Goal: Information Seeking & Learning: Check status

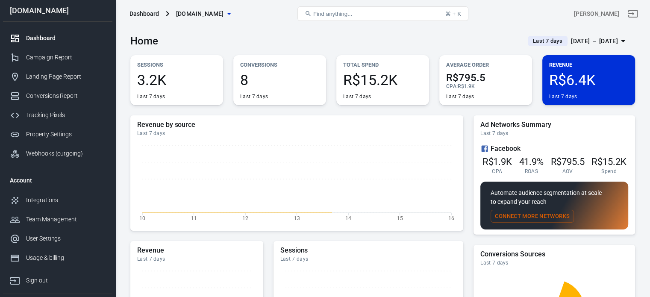
click at [591, 39] on div "[DATE] － [DATE]" at bounding box center [594, 41] width 47 height 11
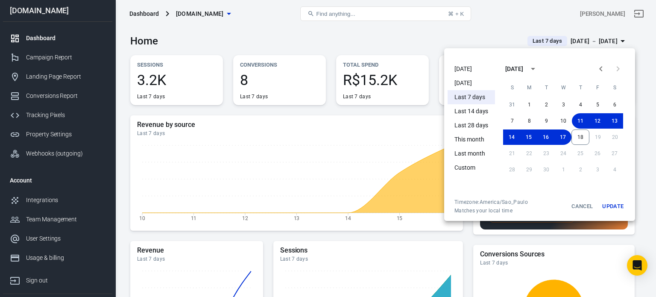
click at [458, 66] on li "[DATE]" at bounding box center [471, 69] width 47 height 14
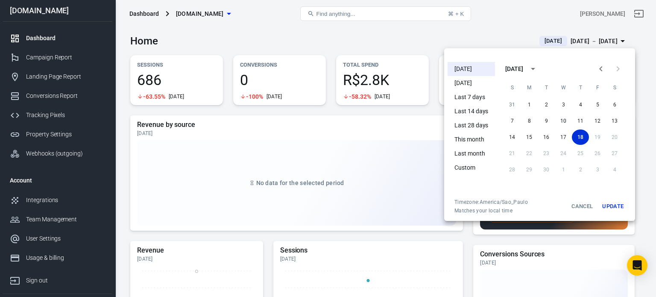
click at [383, 36] on div at bounding box center [328, 148] width 656 height 297
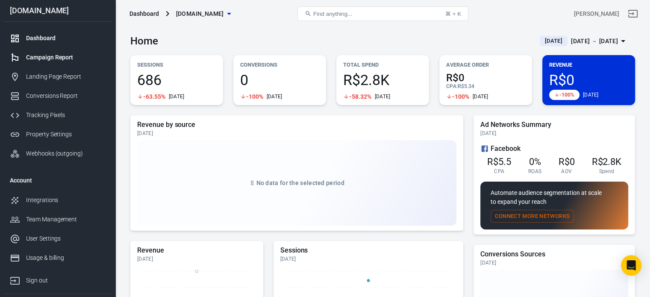
click at [79, 59] on div "Campaign Report" at bounding box center [65, 57] width 79 height 9
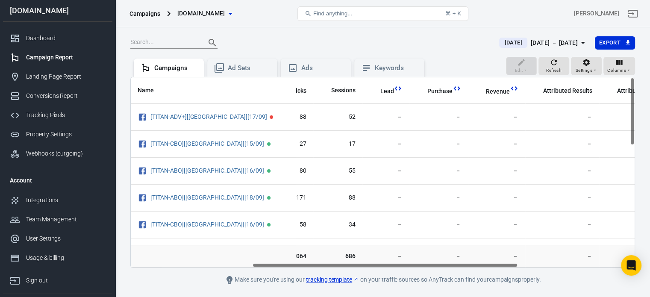
scroll to position [0, 249]
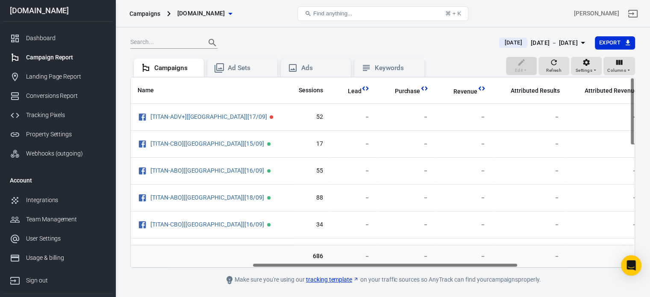
drag, startPoint x: 300, startPoint y: 264, endPoint x: 432, endPoint y: 273, distance: 132.3
click at [432, 273] on main "[DATE] [DATE] － [DATE] Export Edit Refresh Settings Columns Campaigns Ad Sets A…" at bounding box center [382, 160] width 504 height 249
